Goal: Check status: Check status

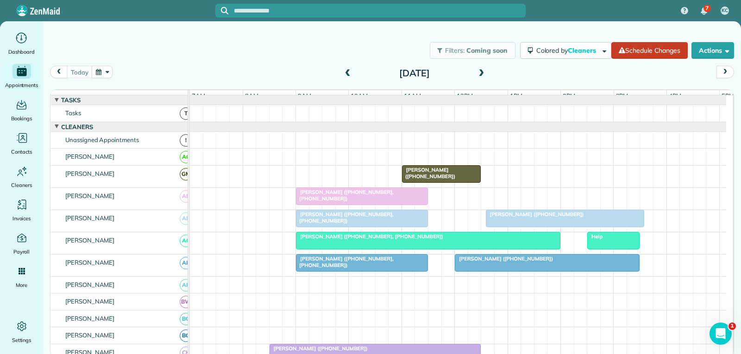
click at [355, 200] on span "[PERSON_NAME] ([PHONE_NUMBER], [PHONE_NUMBER])" at bounding box center [344, 195] width 98 height 13
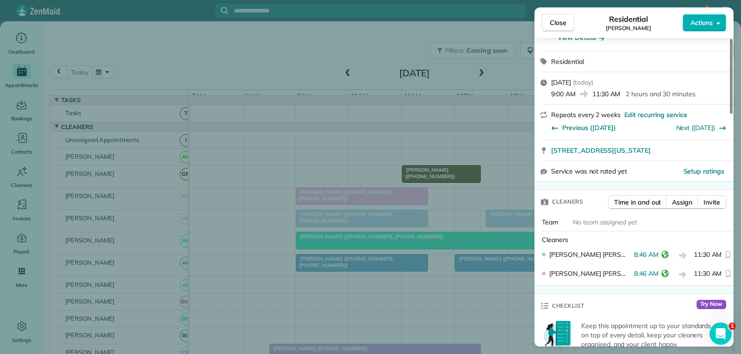
scroll to position [185, 0]
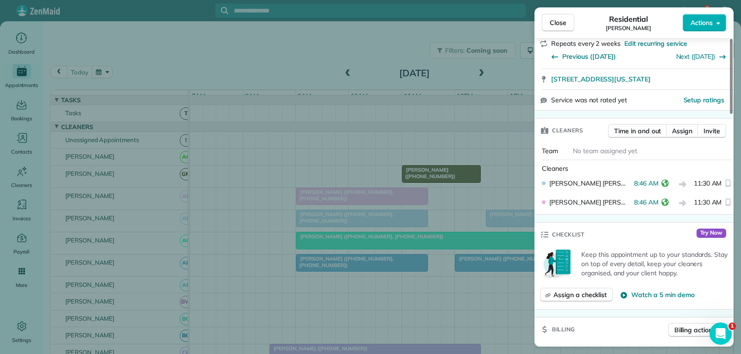
click at [561, 14] on button "Close" at bounding box center [558, 23] width 32 height 18
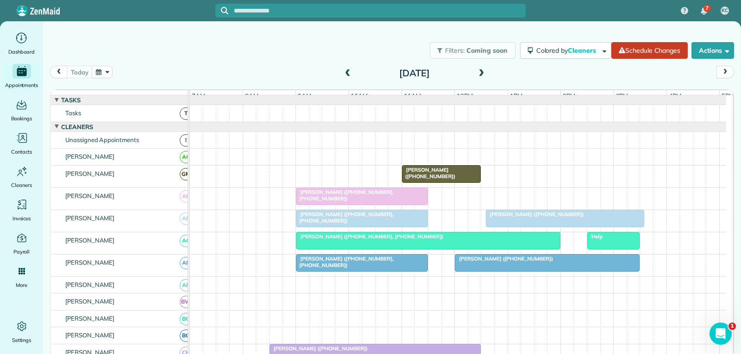
click at [350, 265] on span "[PERSON_NAME] ([PHONE_NUMBER], [PHONE_NUMBER])" at bounding box center [344, 262] width 98 height 13
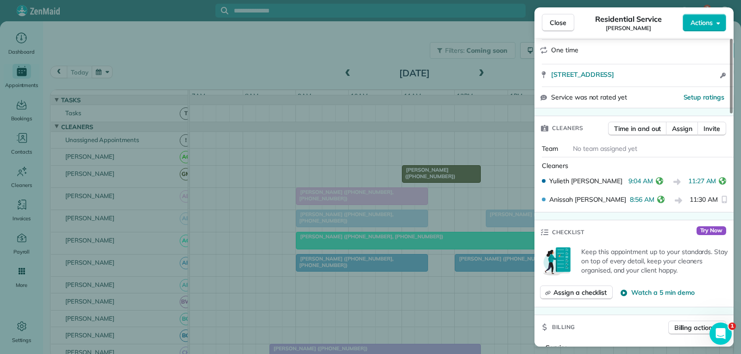
scroll to position [188, 0]
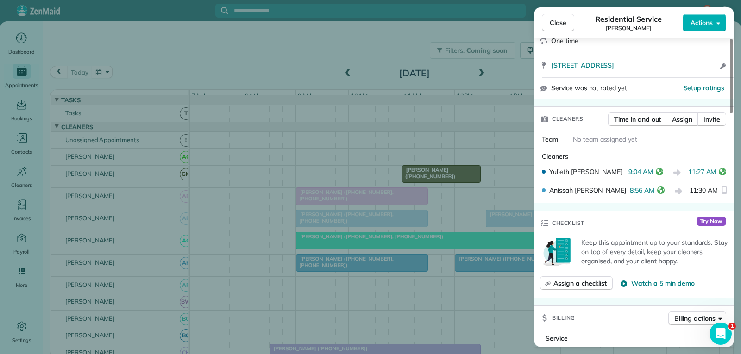
drag, startPoint x: 559, startPoint y: 22, endPoint x: 541, endPoint y: 54, distance: 36.9
click at [559, 22] on span "Close" at bounding box center [558, 22] width 17 height 9
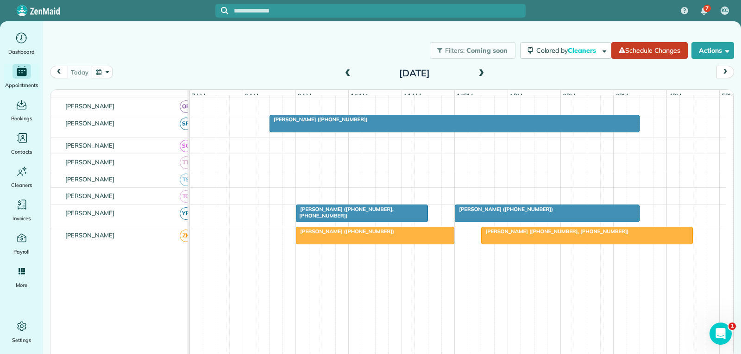
click at [489, 222] on div at bounding box center [547, 213] width 184 height 17
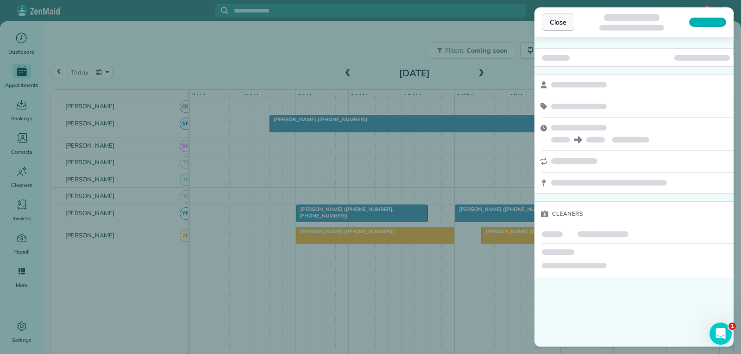
click at [562, 25] on span "Close" at bounding box center [558, 22] width 17 height 9
